Goal: Unclear

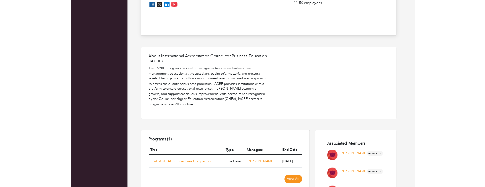
scroll to position [212, 0]
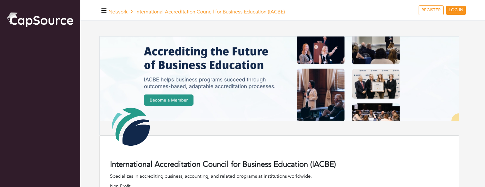
scroll to position [212, 0]
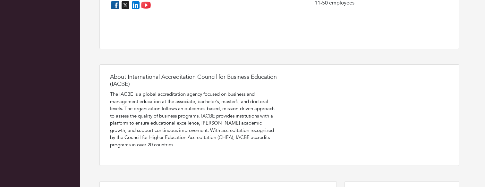
scroll to position [212, 0]
